Goal: Navigation & Orientation: Find specific page/section

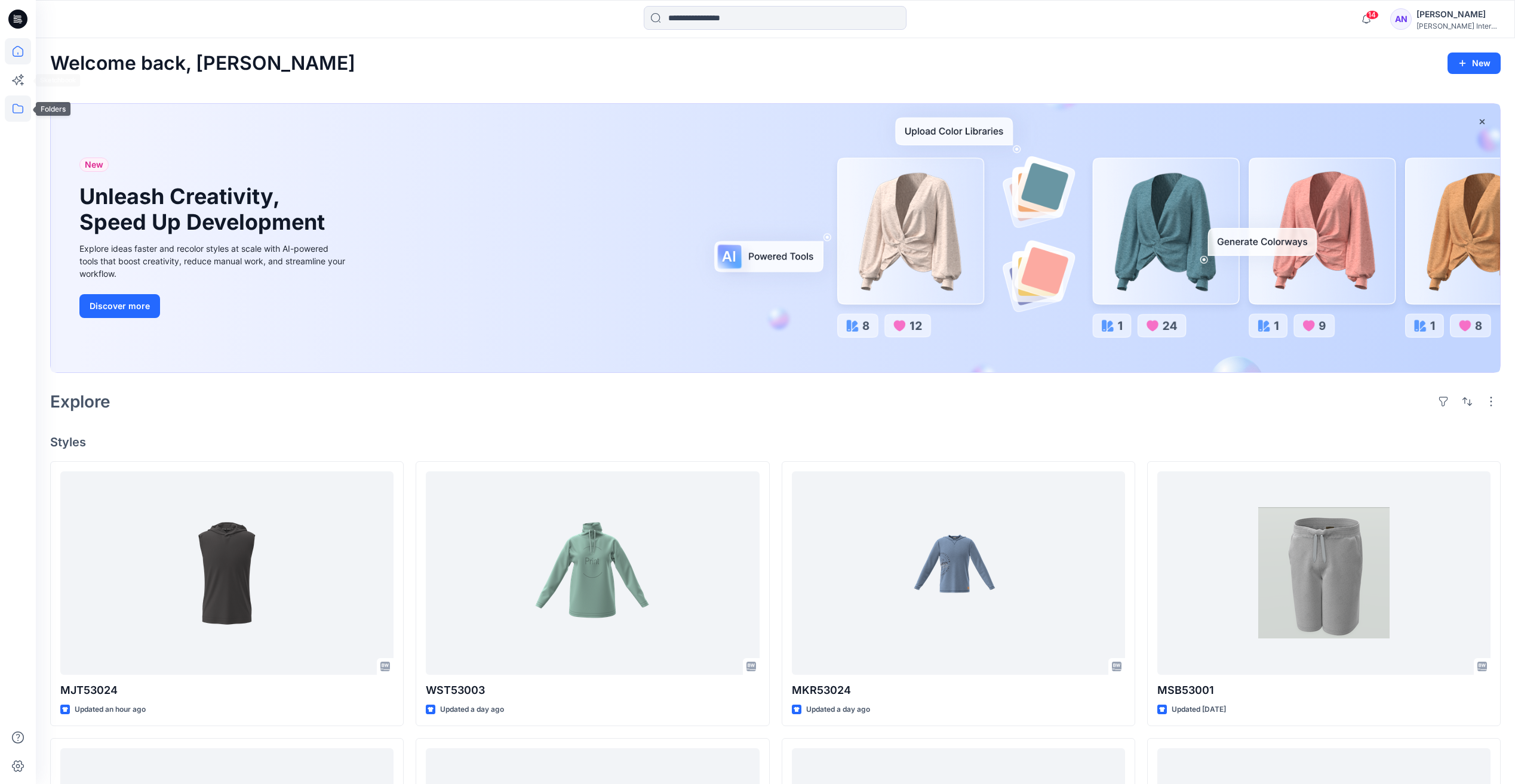
click at [17, 116] on icon at bounding box center [18, 108] width 26 height 26
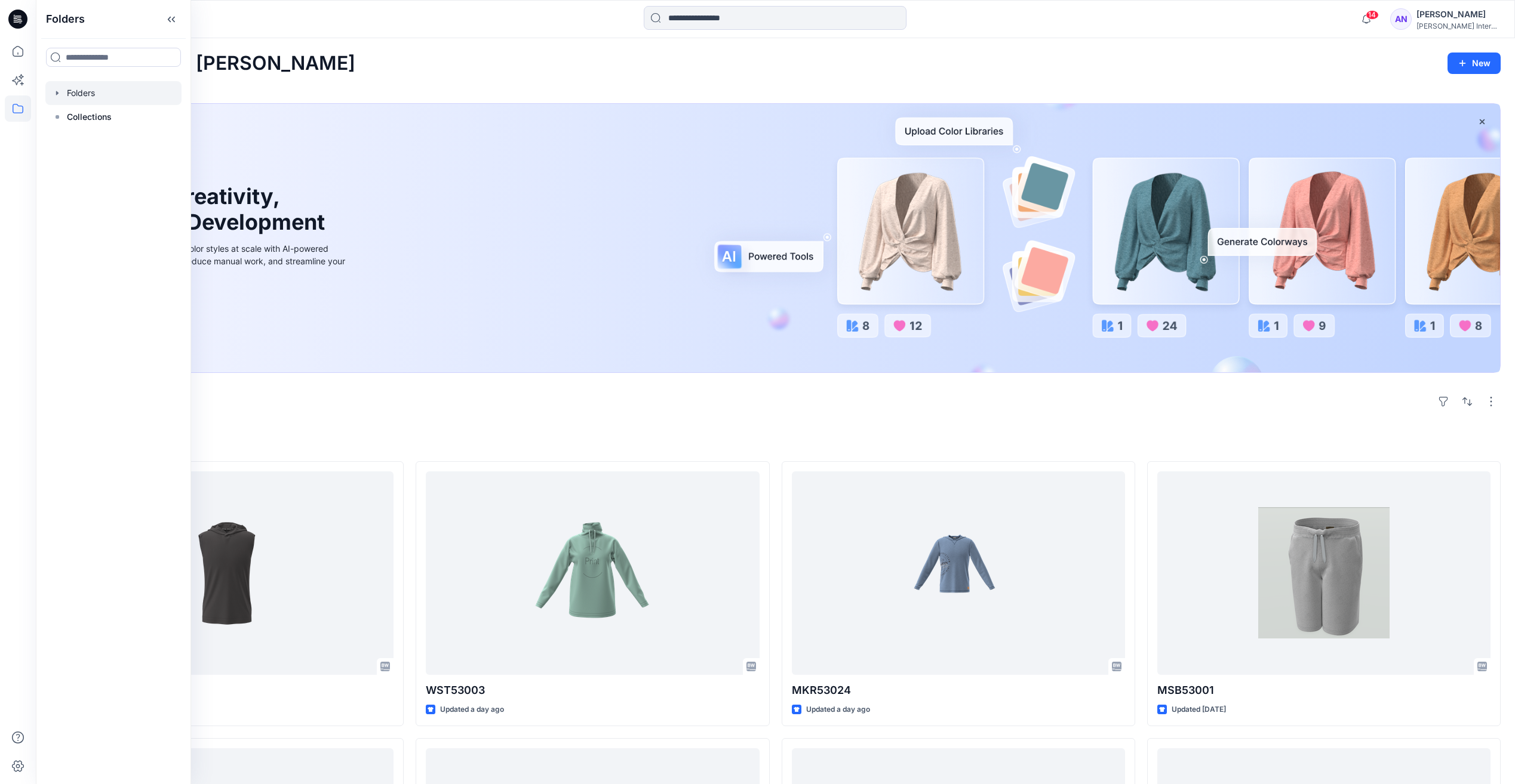
click at [63, 96] on div at bounding box center [113, 93] width 136 height 24
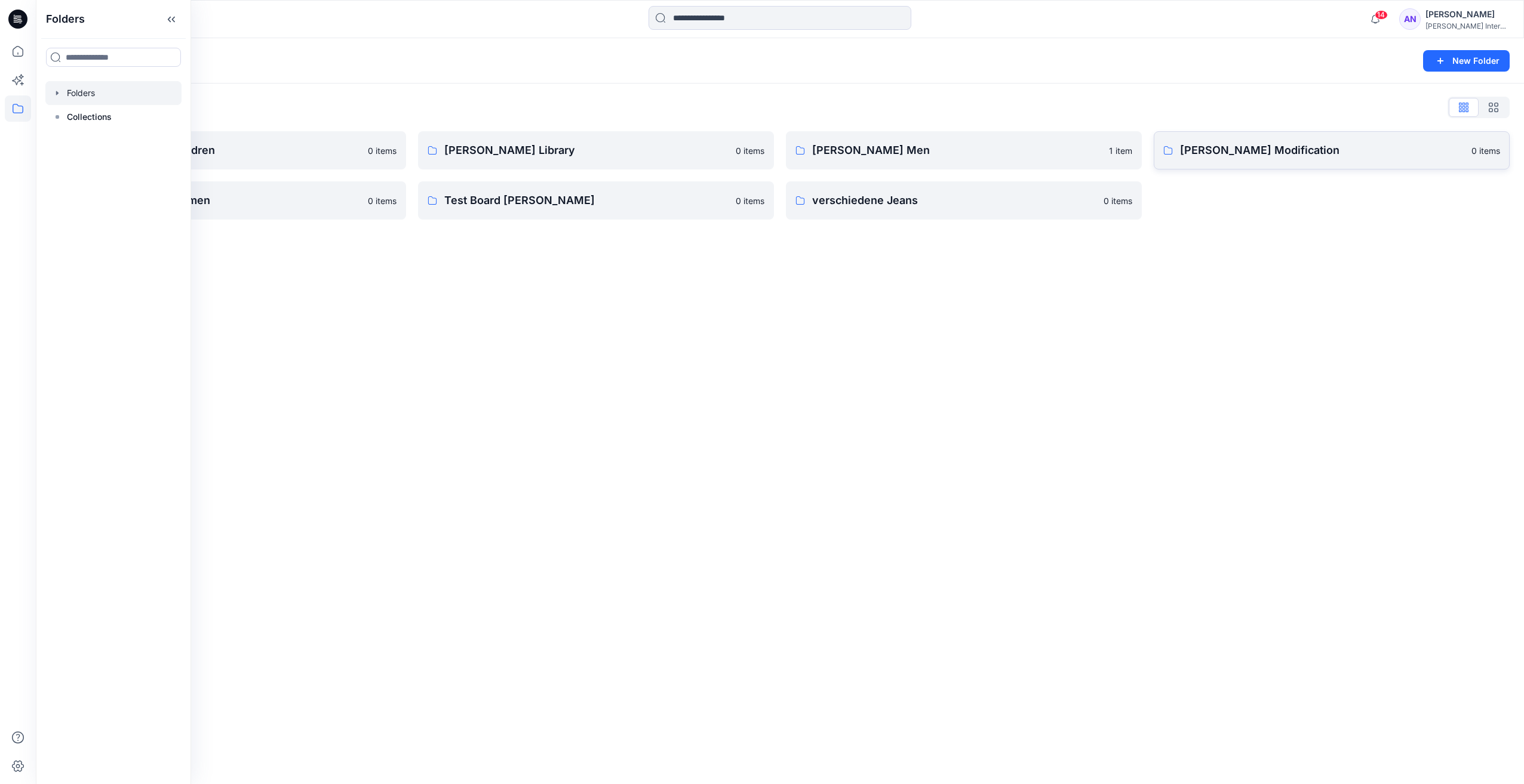
click at [1205, 163] on link "[PERSON_NAME] Modification 0 items" at bounding box center [1331, 150] width 356 height 38
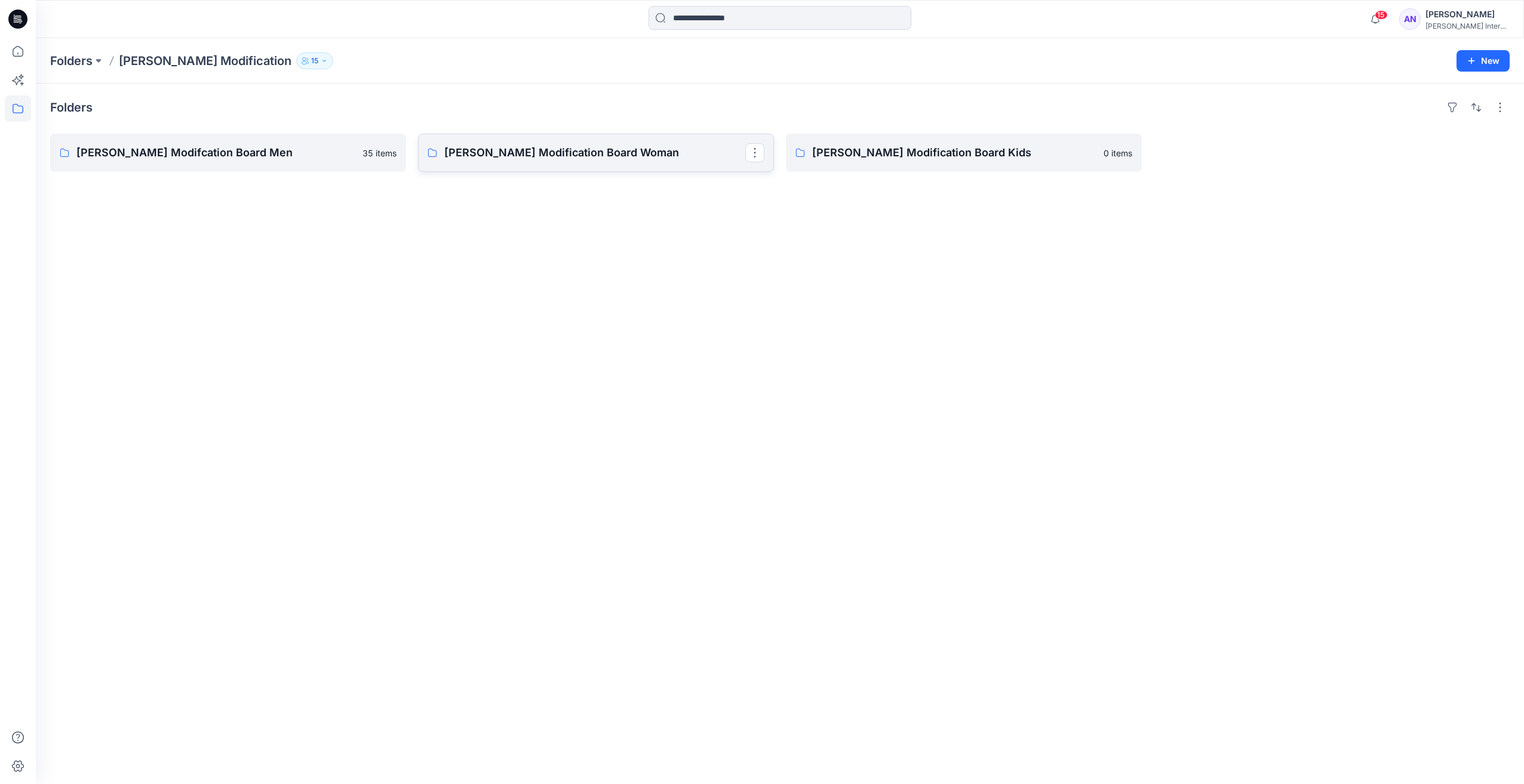
click at [686, 148] on p "[PERSON_NAME] Modification Board Woman" at bounding box center [594, 153] width 301 height 17
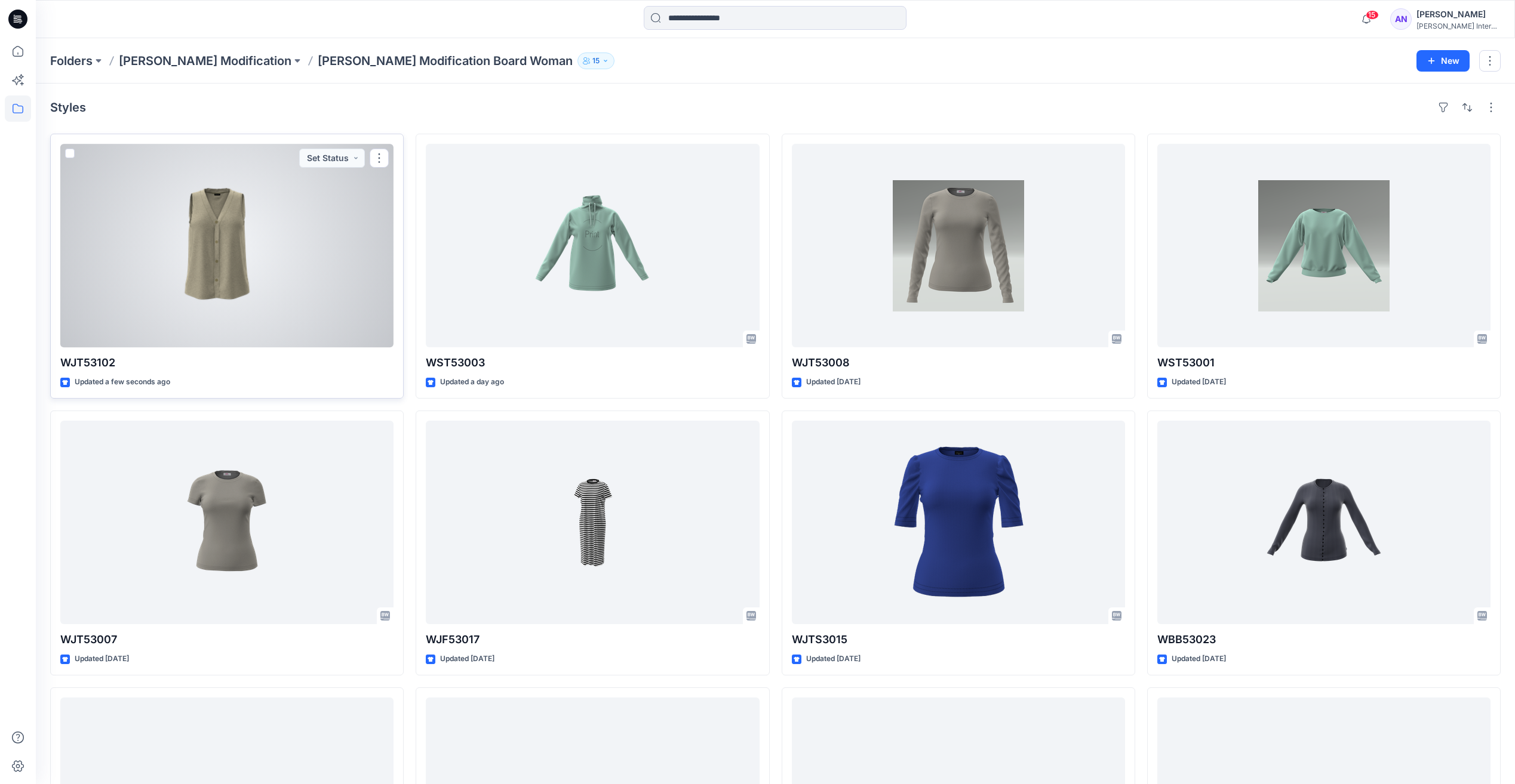
click at [199, 265] on div at bounding box center [227, 245] width 333 height 203
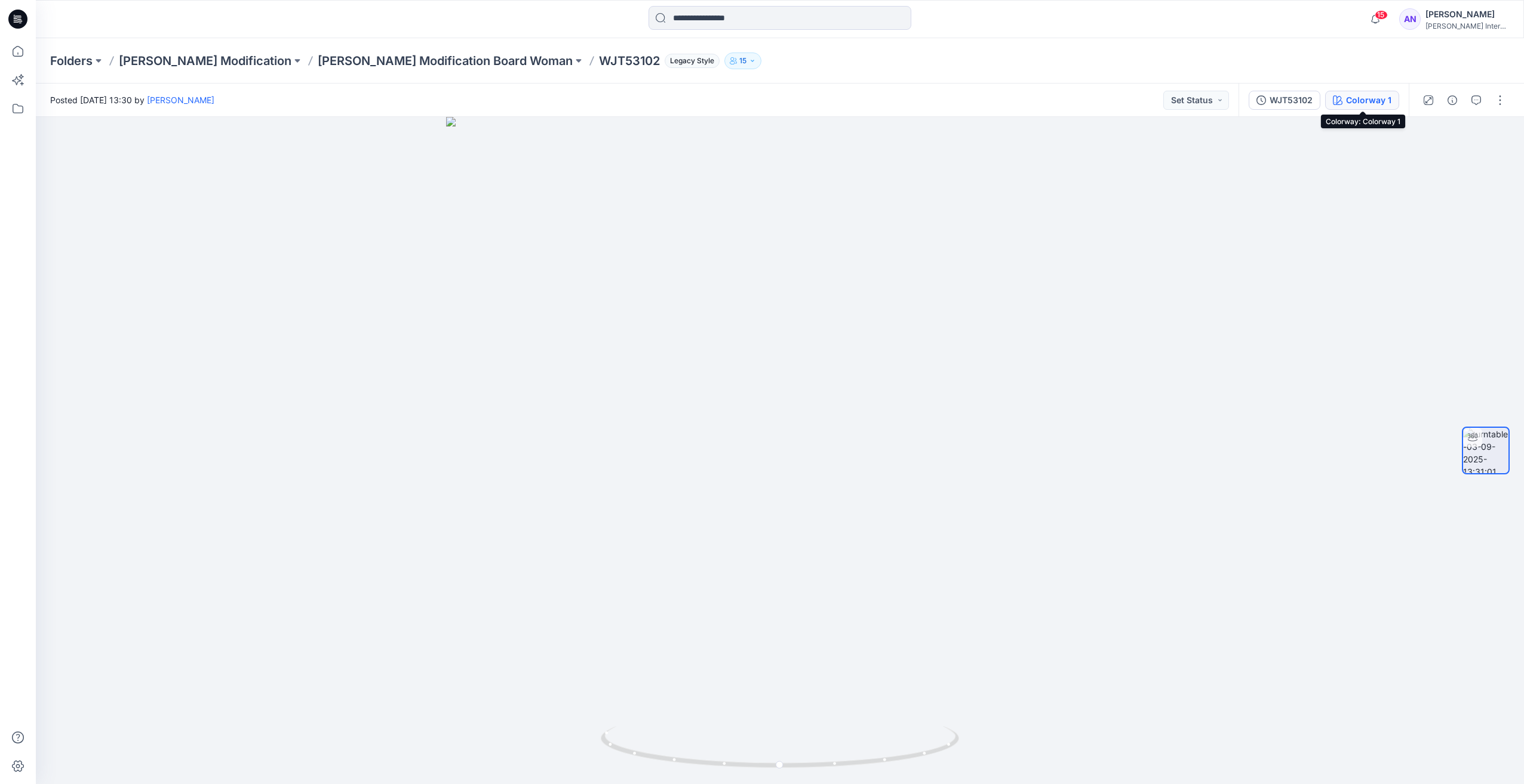
click at [1358, 103] on div "Colorway 1" at bounding box center [1368, 101] width 45 height 13
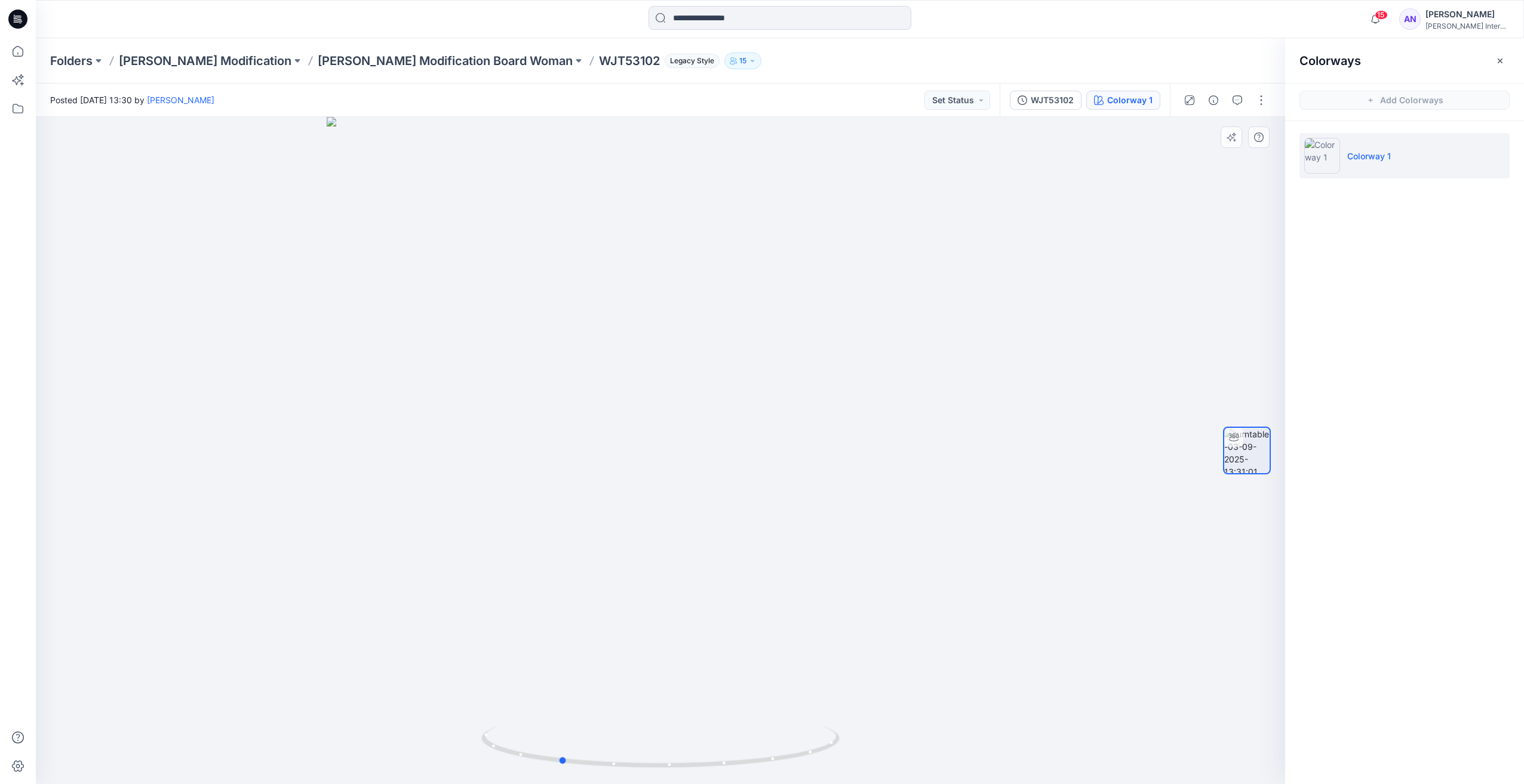
drag, startPoint x: 601, startPoint y: 722, endPoint x: 499, endPoint y: 722, distance: 102.0
click at [499, 722] on div at bounding box center [661, 450] width 1249 height 667
drag, startPoint x: 623, startPoint y: 684, endPoint x: 563, endPoint y: 686, distance: 60.0
click at [563, 686] on div at bounding box center [661, 450] width 1249 height 667
drag, startPoint x: 747, startPoint y: 645, endPoint x: 678, endPoint y: 647, distance: 69.0
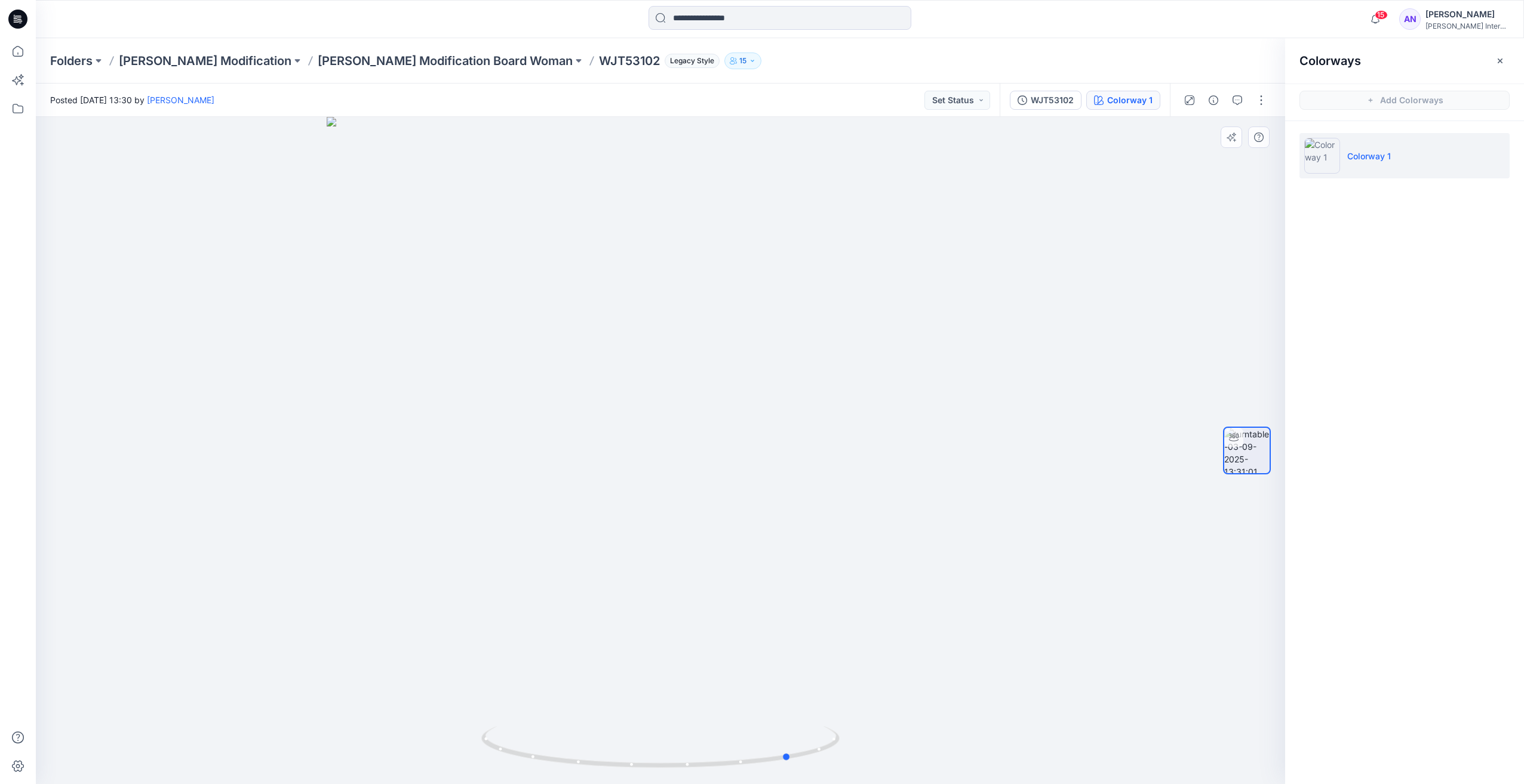
click at [679, 648] on div at bounding box center [661, 450] width 1249 height 667
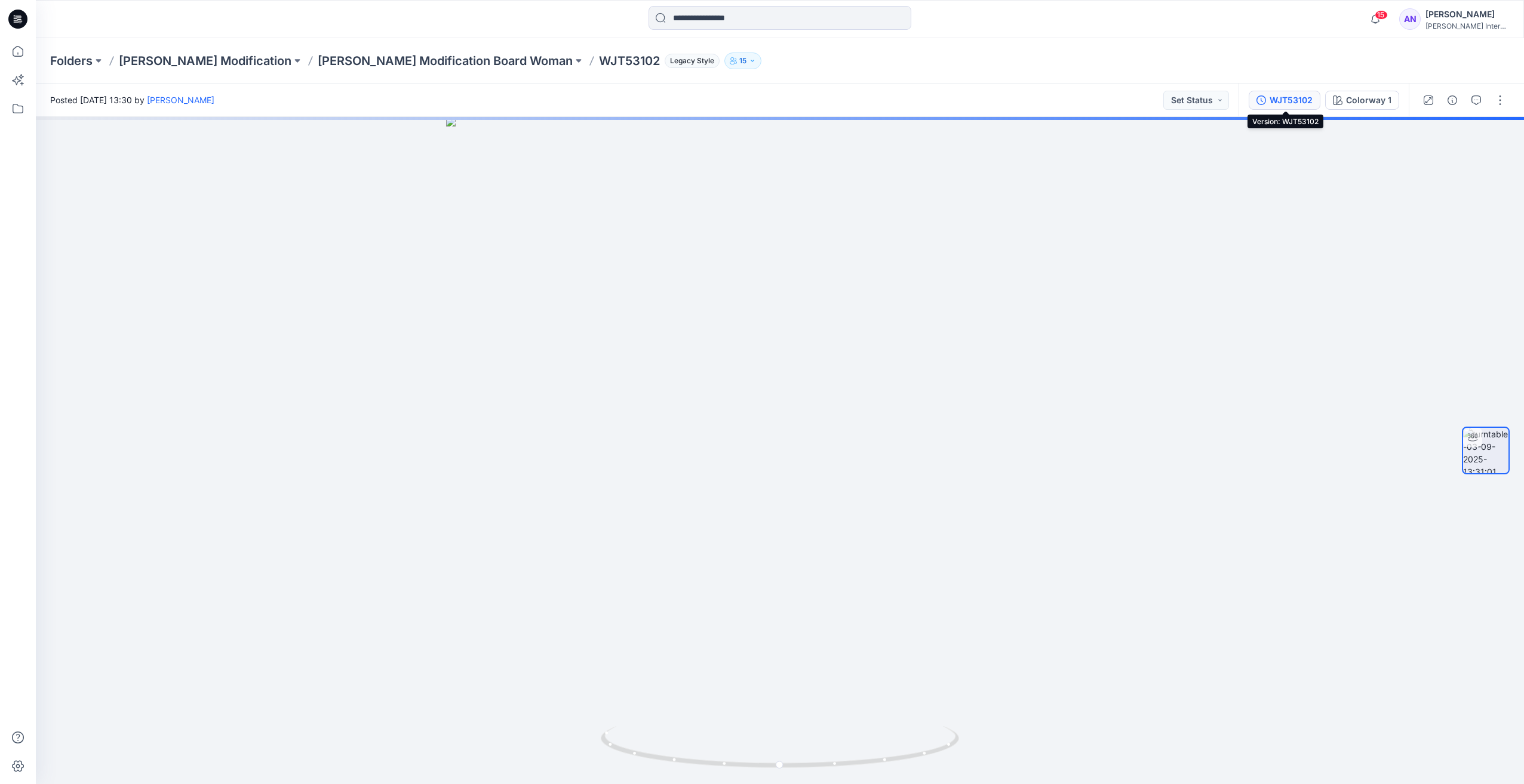
click at [1278, 106] on div "WJT53102" at bounding box center [1290, 101] width 43 height 13
